Goal: Find contact information: Find contact information

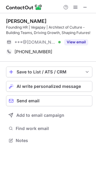
scroll to position [136, 96]
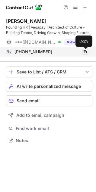
click at [84, 52] on span at bounding box center [84, 51] width 5 height 5
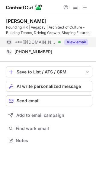
click at [74, 39] on button "View email" at bounding box center [76, 42] width 24 height 6
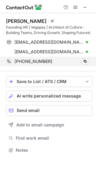
scroll to position [145, 96]
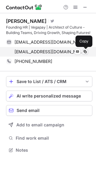
click at [83, 52] on span at bounding box center [84, 51] width 5 height 5
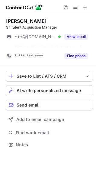
scroll to position [130, 96]
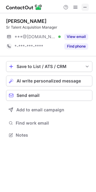
click at [85, 8] on span at bounding box center [84, 7] width 5 height 5
